Goal: Information Seeking & Learning: Learn about a topic

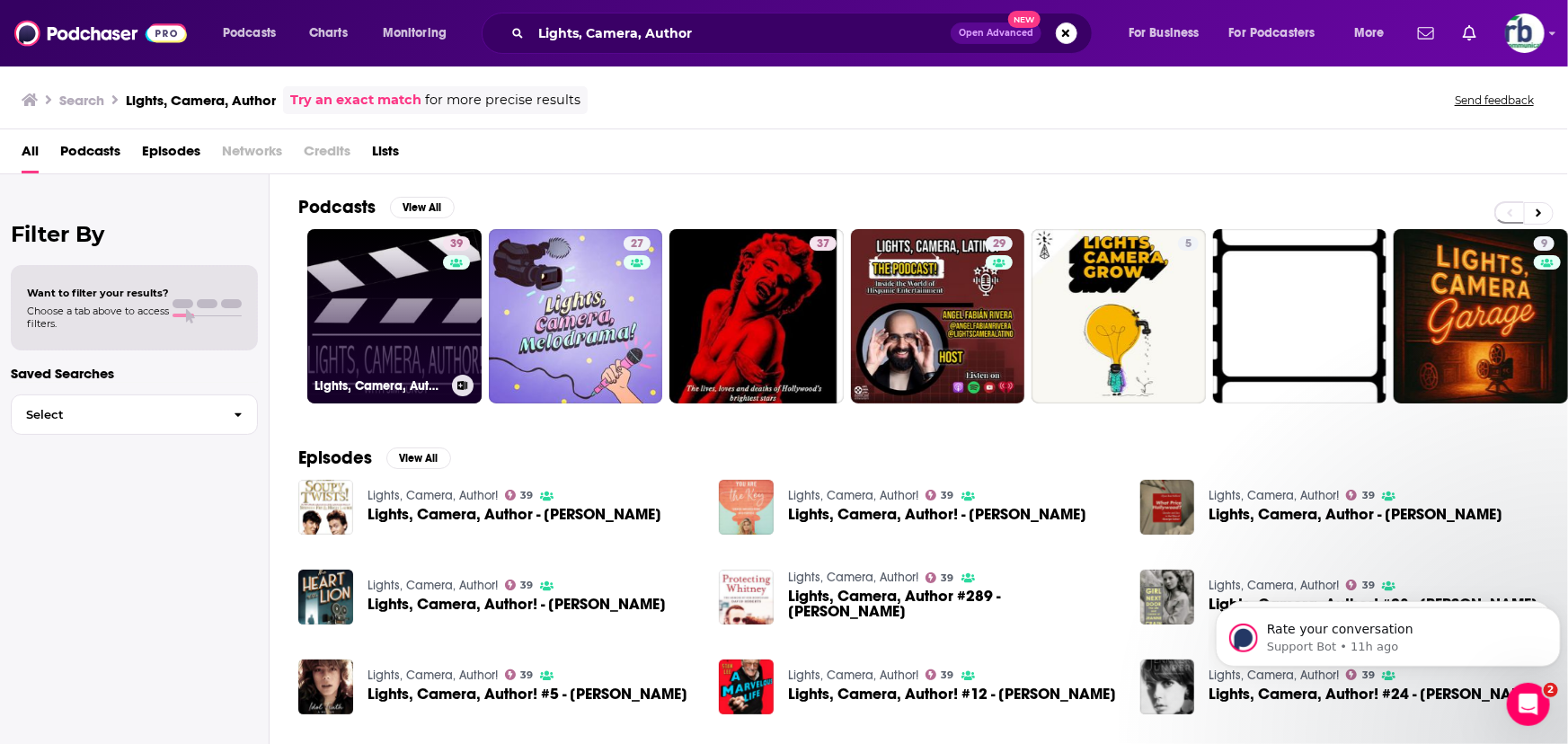
click at [427, 287] on link "39 Lights, Camera, Author!" at bounding box center [394, 316] width 174 height 175
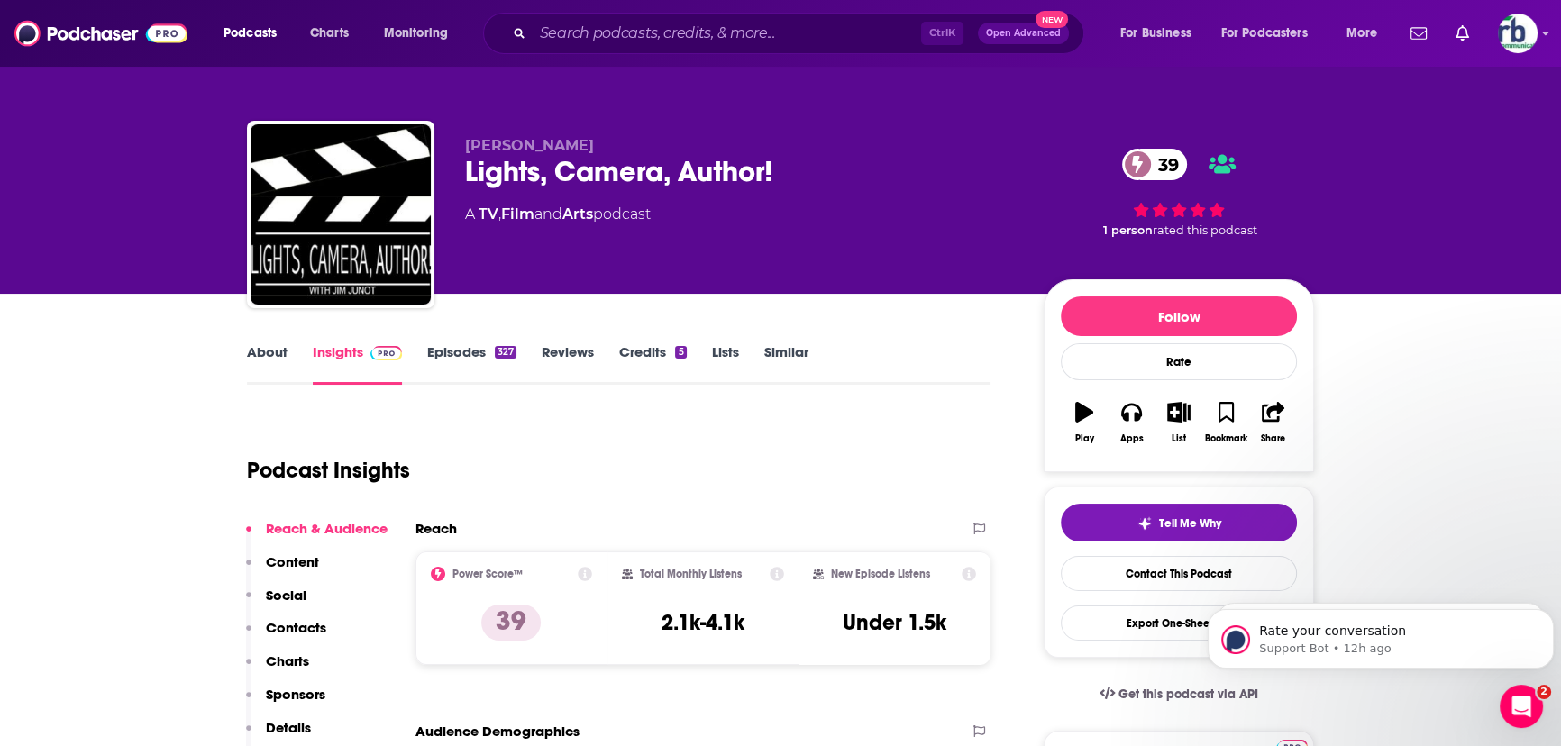
click at [254, 356] on link "About" at bounding box center [267, 363] width 41 height 41
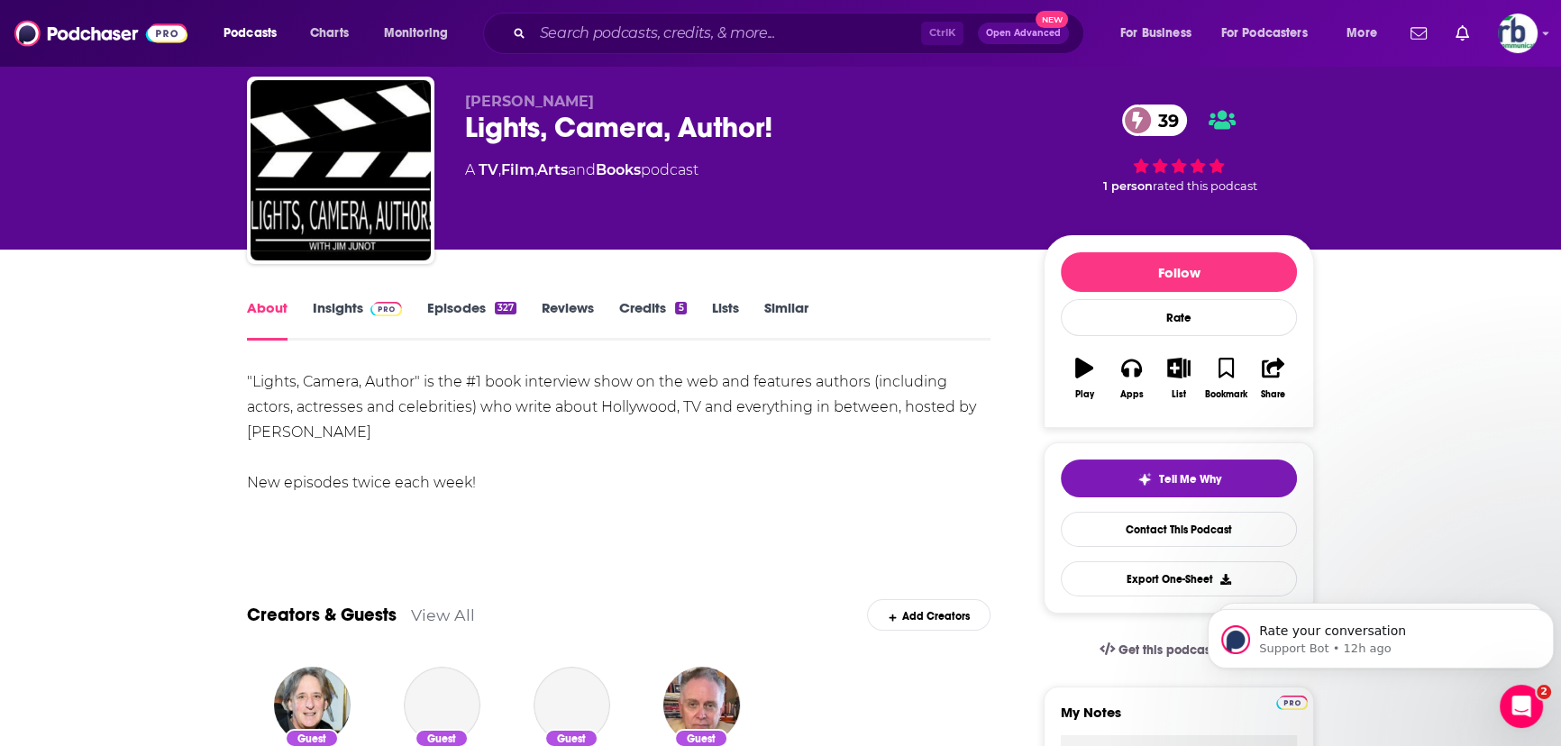
scroll to position [81, 0]
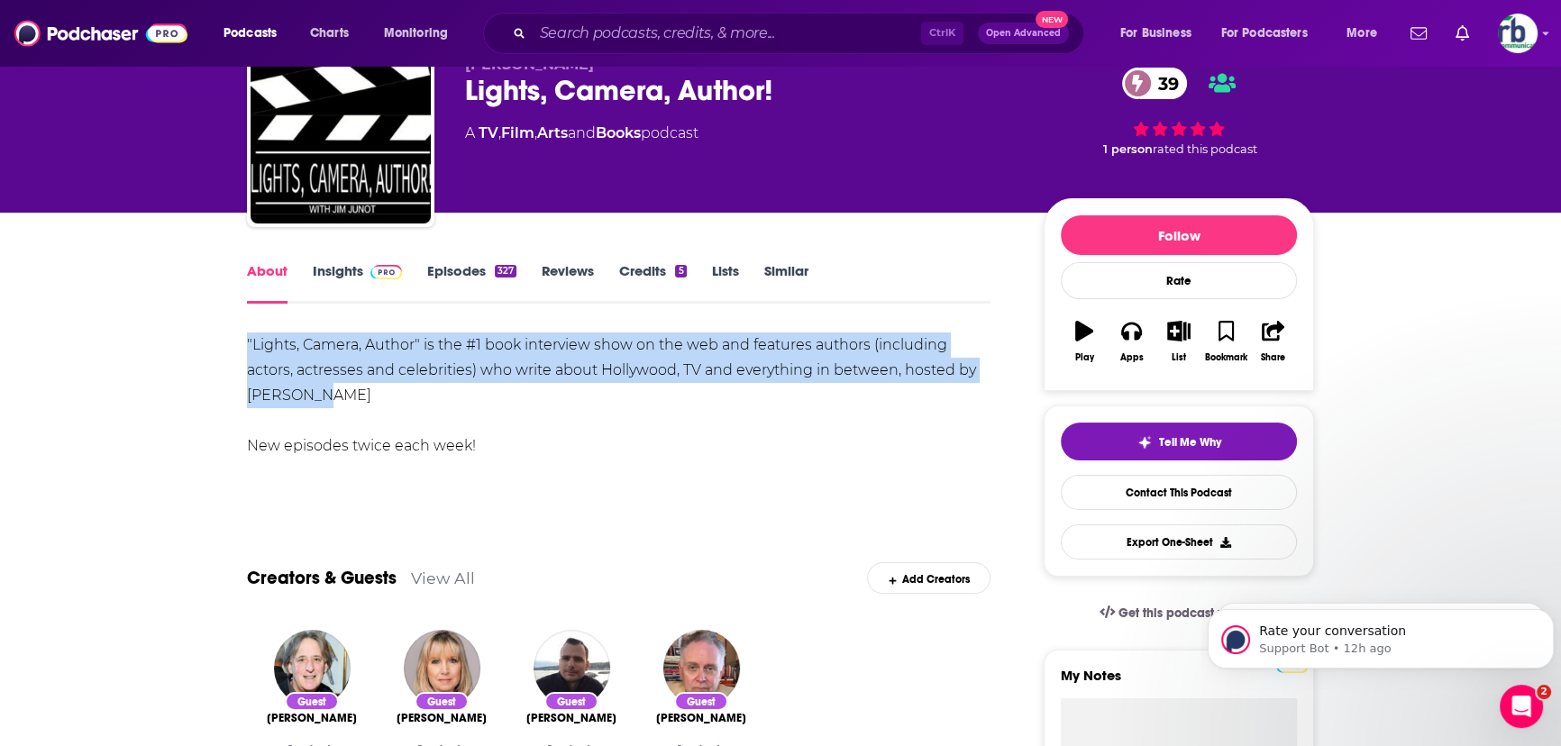
drag, startPoint x: 268, startPoint y: 348, endPoint x: 380, endPoint y: 396, distance: 121.6
copy div ""Lights, Camera, Author" is the #1 book interview show on the web and features …"
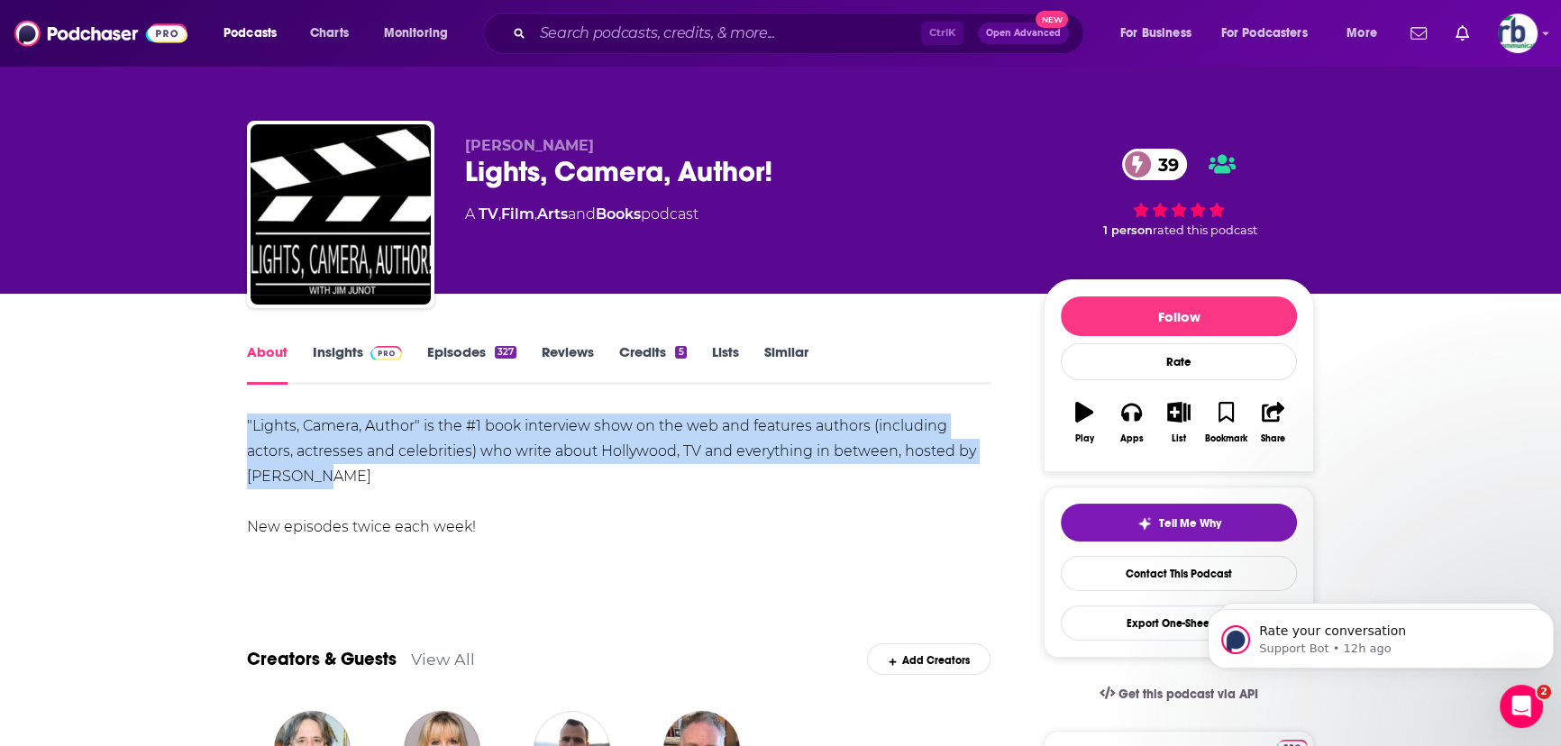
click at [347, 354] on link "Insights" at bounding box center [357, 363] width 89 height 41
